Goal: Task Accomplishment & Management: Manage account settings

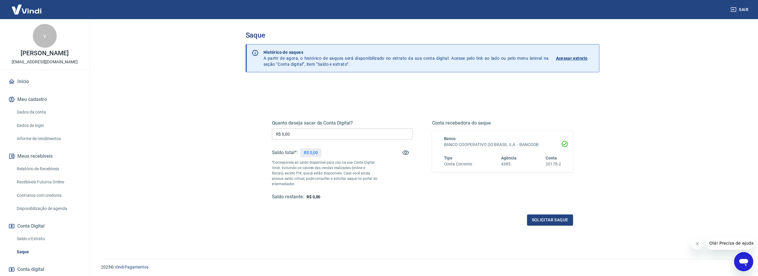
drag, startPoint x: 229, startPoint y: 31, endPoint x: 192, endPoint y: 35, distance: 36.6
click at [186, 35] on main "Saque Histórico de saques A partir de agora, o histórico de saques será disponi…" at bounding box center [423, 147] width 672 height 257
